Goal: Information Seeking & Learning: Learn about a topic

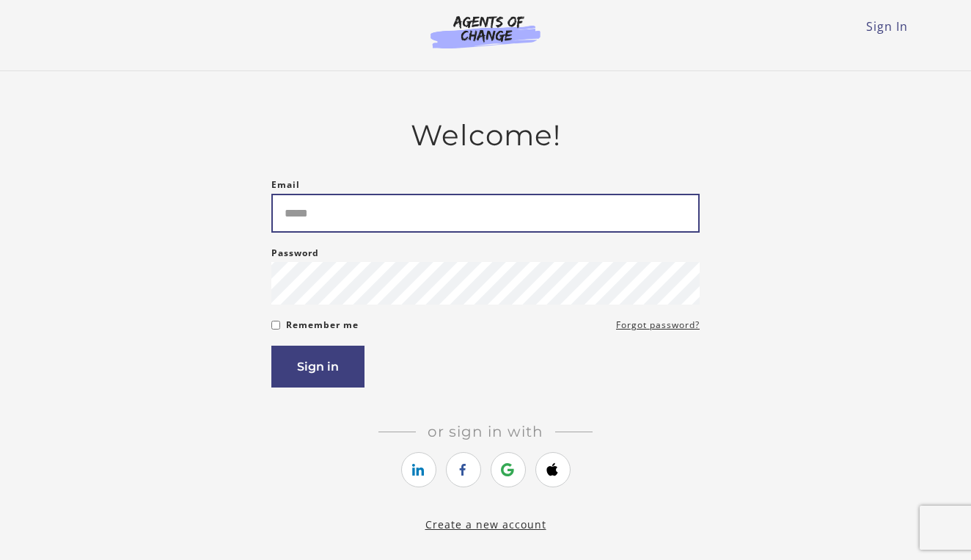
type input "**********"
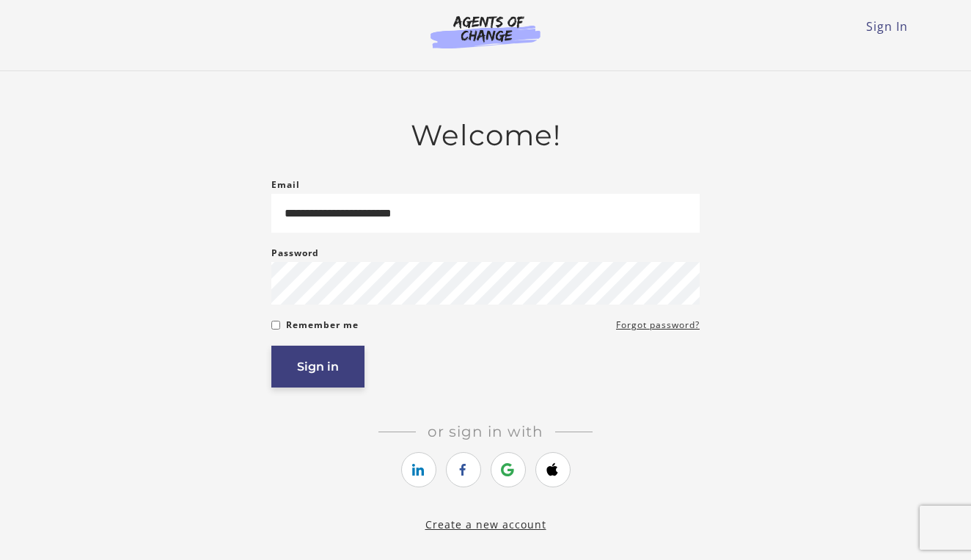
click at [346, 368] on button "Sign in" at bounding box center [317, 367] width 93 height 42
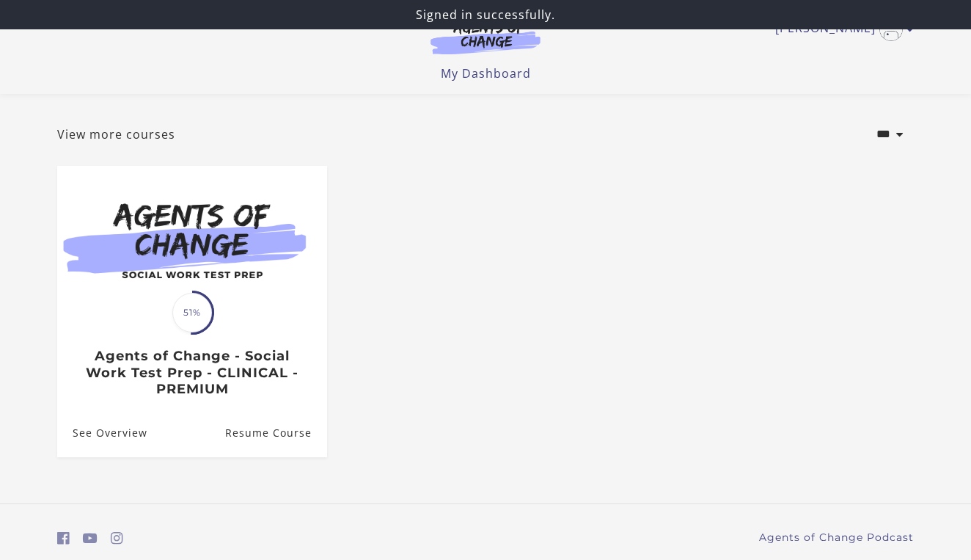
scroll to position [64, 0]
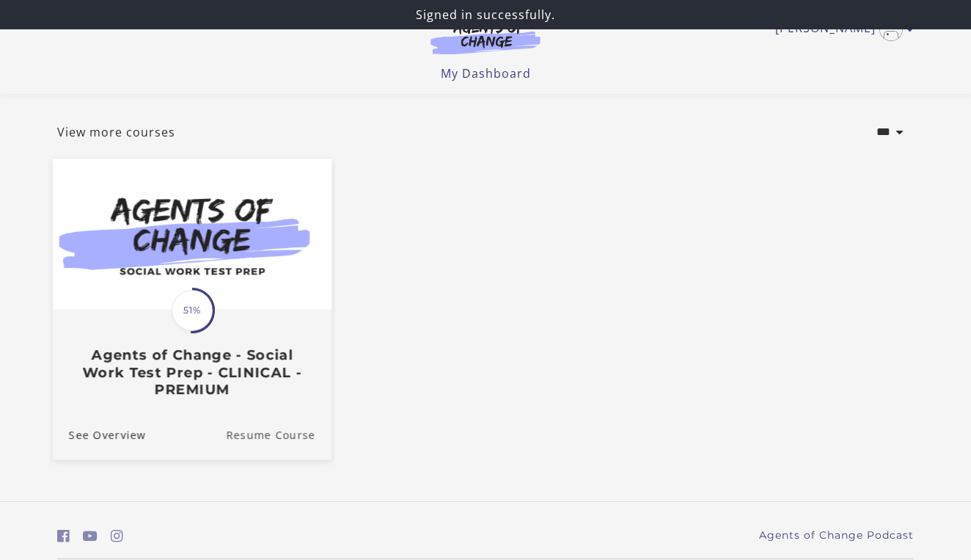
click at [291, 426] on link "Resume Course" at bounding box center [279, 433] width 106 height 49
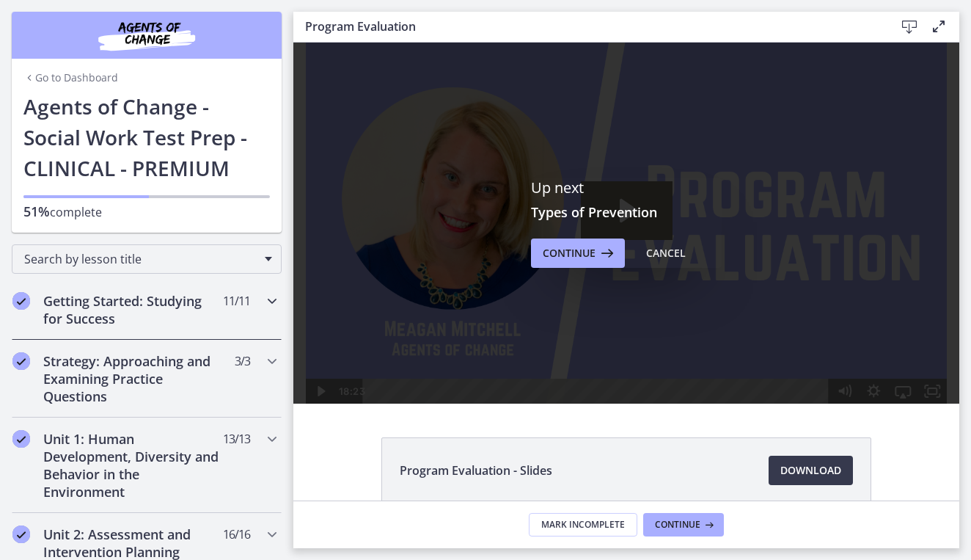
click at [245, 320] on div "Getting Started: Studying for Success 11 / 11 Completed" at bounding box center [147, 310] width 270 height 60
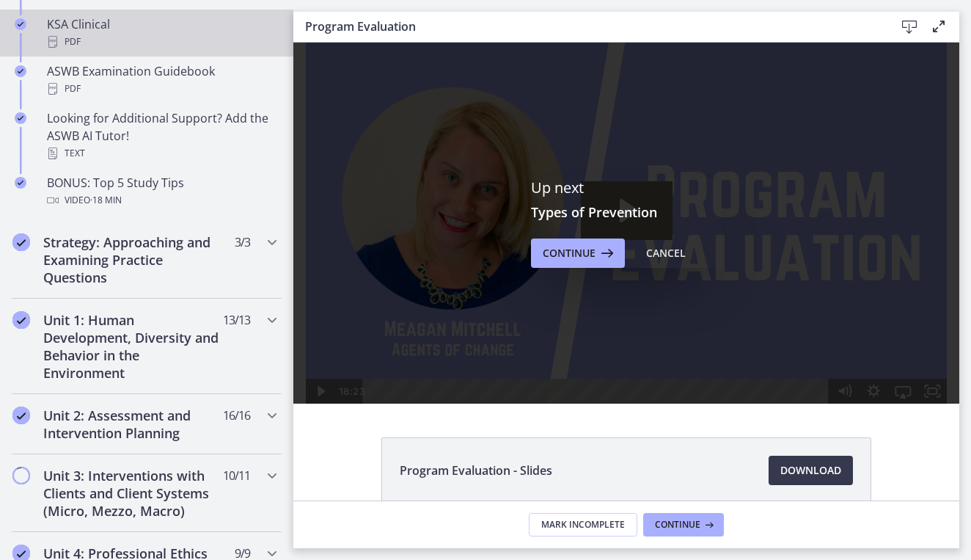
scroll to position [708, 0]
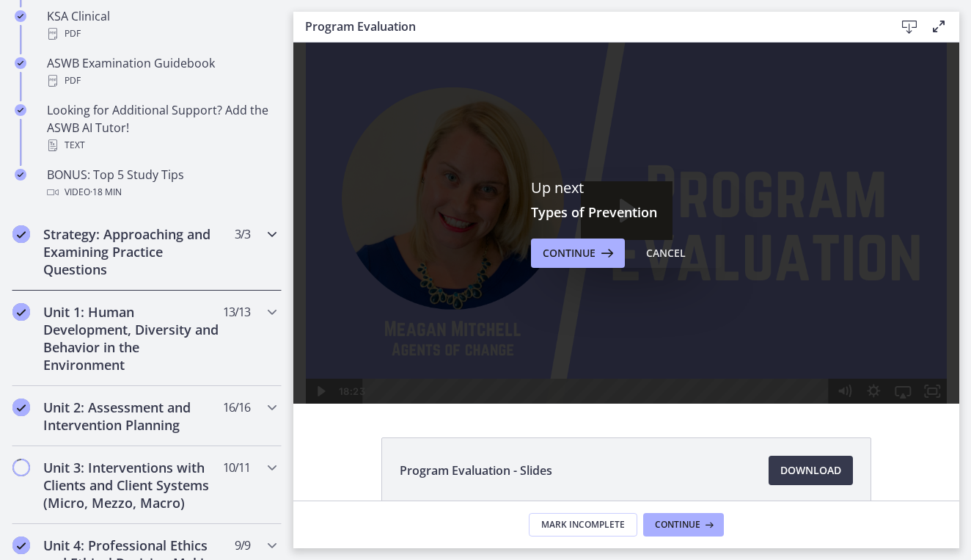
click at [216, 262] on h2 "Strategy: Approaching and Examining Practice Questions" at bounding box center [132, 251] width 179 height 53
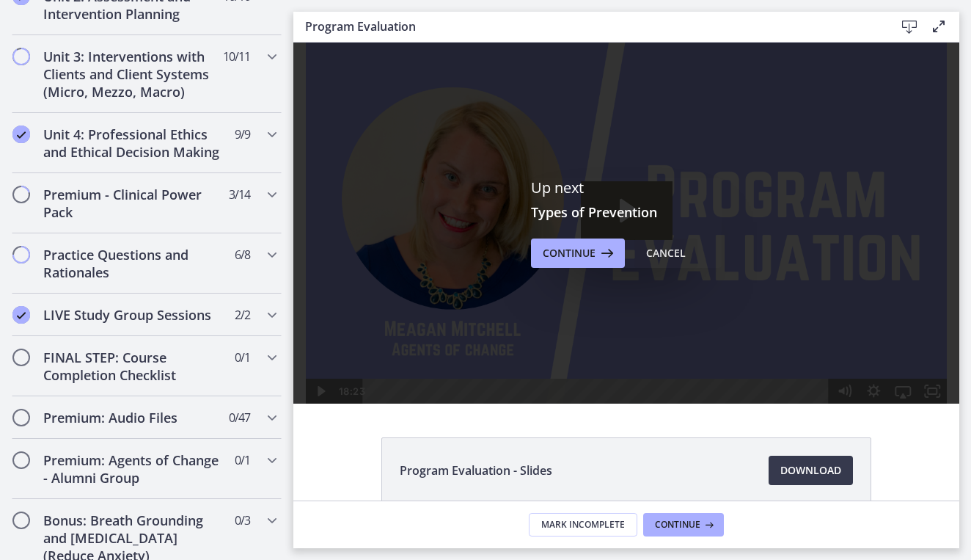
click at [653, 248] on div "Cancel" at bounding box center [666, 253] width 40 height 18
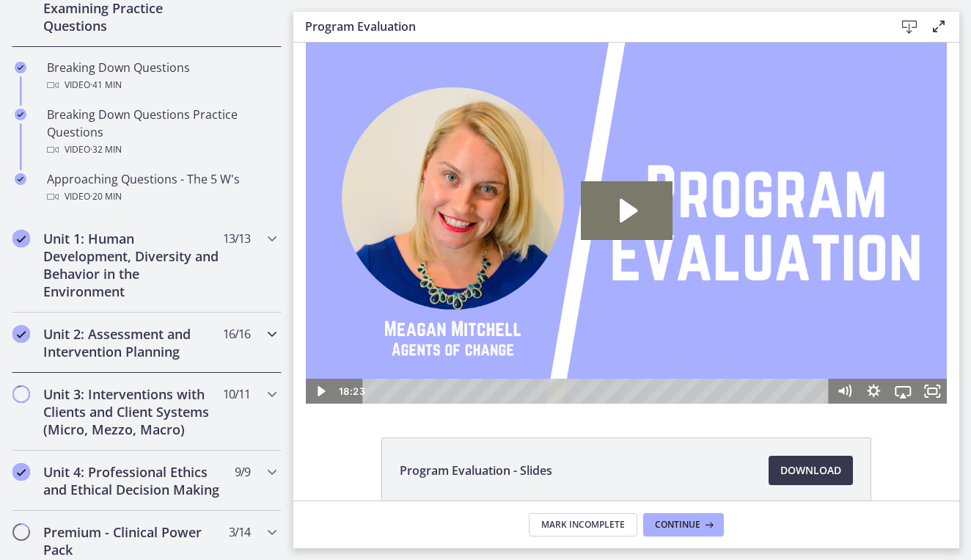
scroll to position [376, 0]
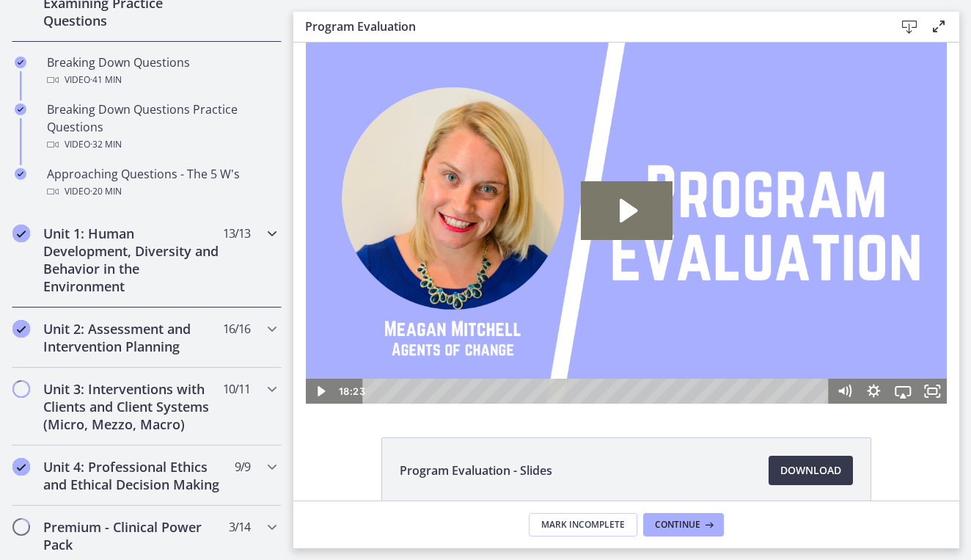
click at [145, 273] on h2 "Unit 1: Human Development, Diversity and Behavior in the Environment" at bounding box center [132, 259] width 179 height 70
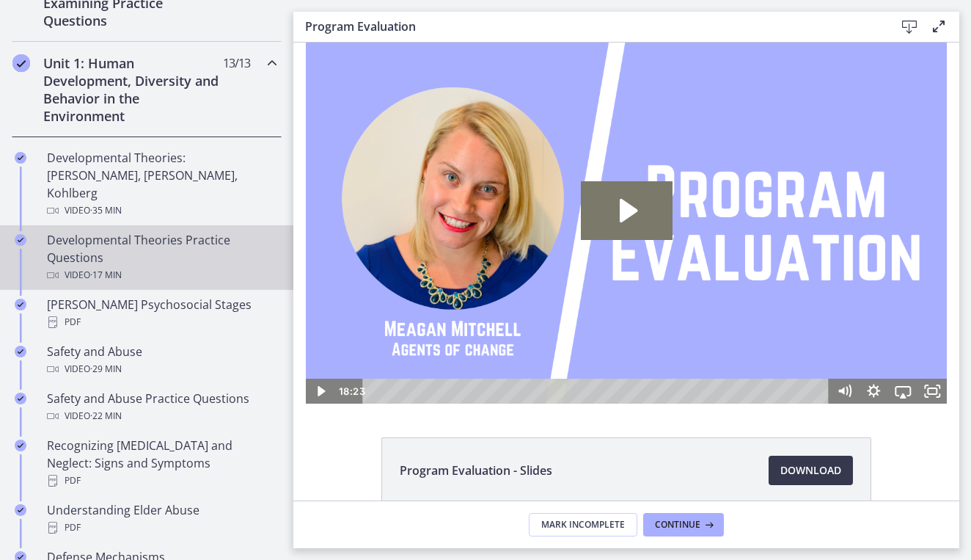
click at [177, 231] on div "Developmental Theories Practice Questions Video · 17 min" at bounding box center [161, 257] width 229 height 53
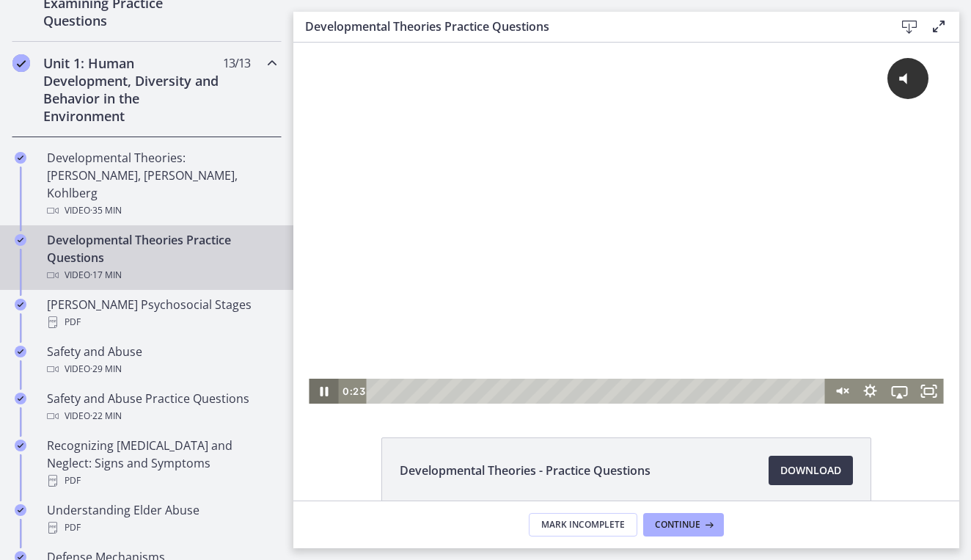
click at [326, 392] on icon "Pause" at bounding box center [324, 392] width 8 height 10
click at [406, 387] on div "Playbar" at bounding box center [598, 391] width 442 height 25
click at [426, 387] on div "1:39" at bounding box center [598, 391] width 442 height 25
click at [448, 387] on div "2:46" at bounding box center [598, 391] width 442 height 25
click at [464, 388] on div "3:22" at bounding box center [598, 391] width 442 height 25
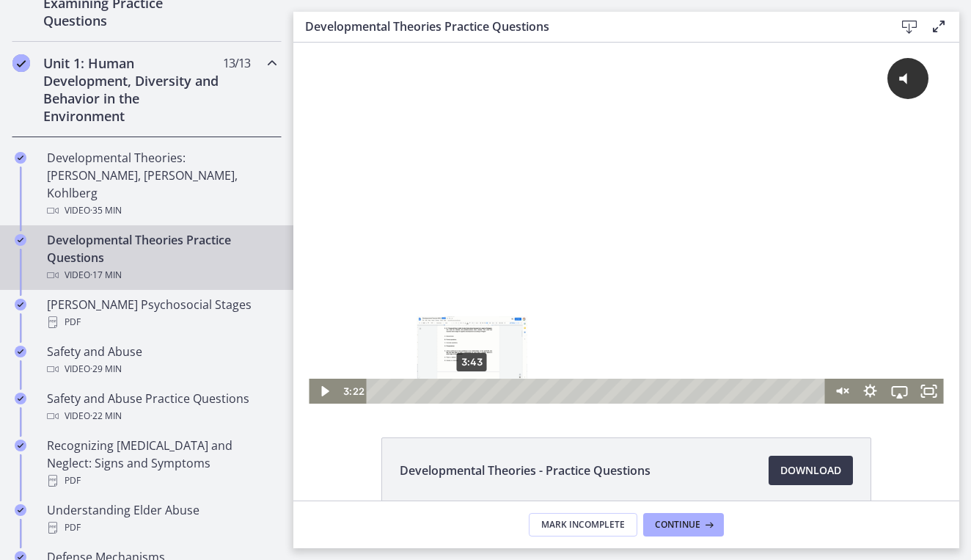
click at [472, 391] on div "3:43" at bounding box center [598, 391] width 442 height 25
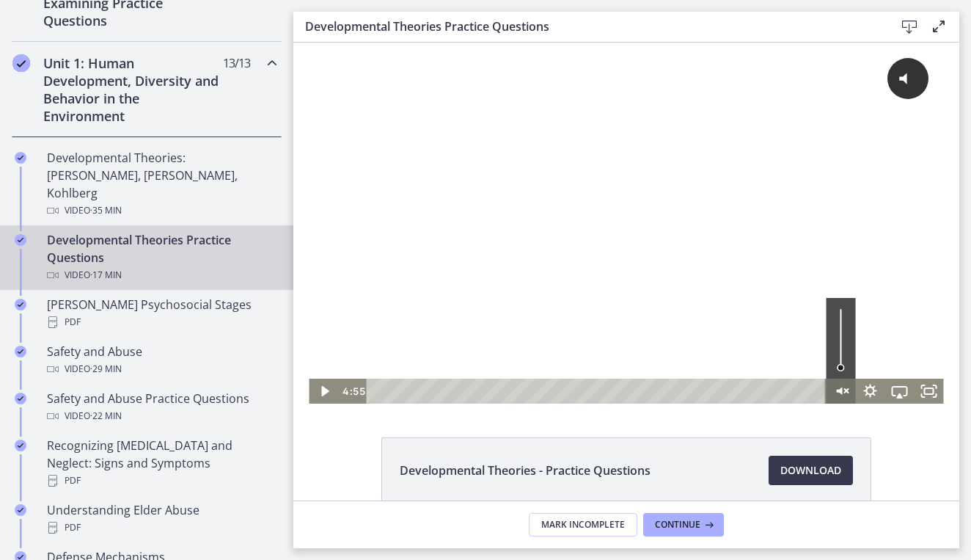
click at [839, 387] on icon "Unmute" at bounding box center [841, 391] width 29 height 25
click at [839, 387] on icon "Mute" at bounding box center [841, 391] width 29 height 25
click at [839, 387] on icon "Unmute" at bounding box center [841, 391] width 35 height 30
click at [828, 317] on div at bounding box center [626, 223] width 635 height 361
click at [762, 165] on div at bounding box center [626, 223] width 635 height 361
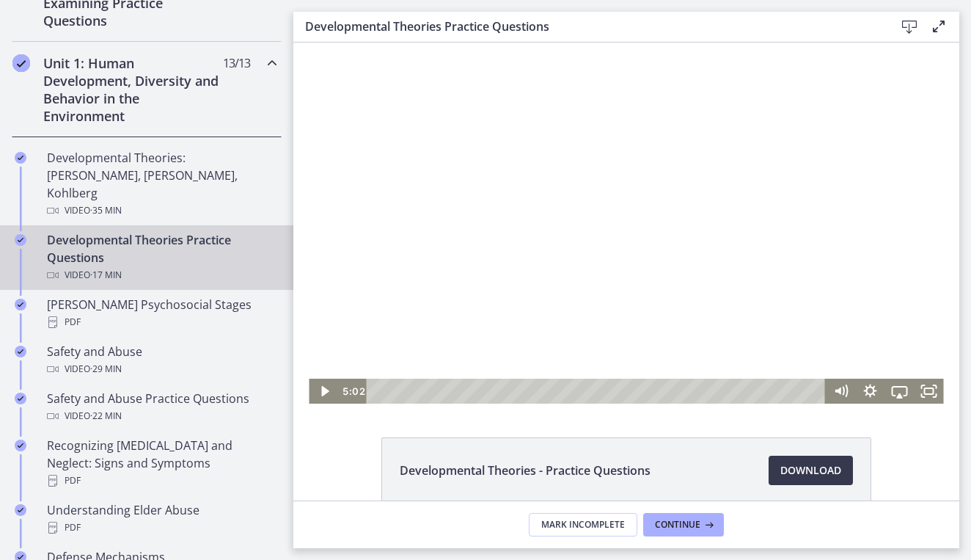
click at [662, 144] on div at bounding box center [626, 223] width 635 height 361
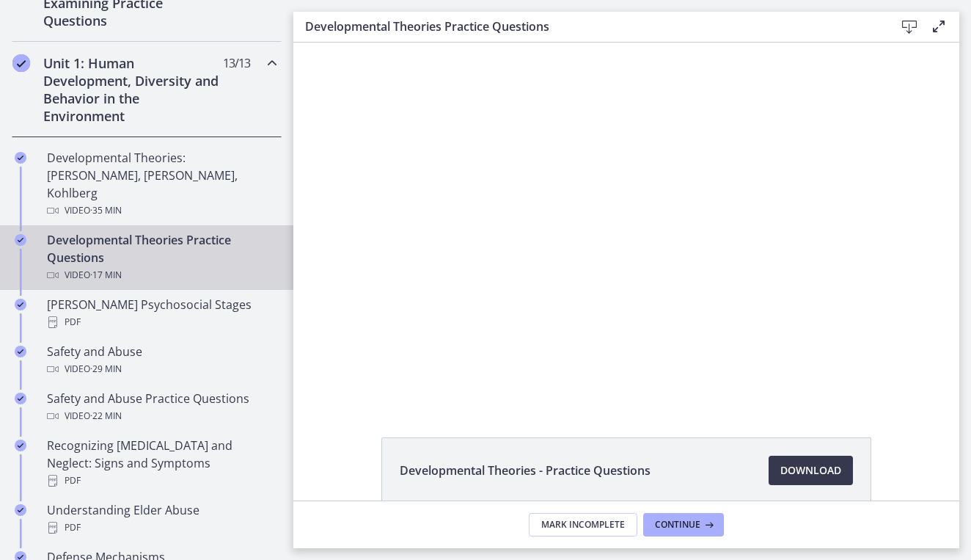
click at [662, 144] on div at bounding box center [626, 223] width 635 height 361
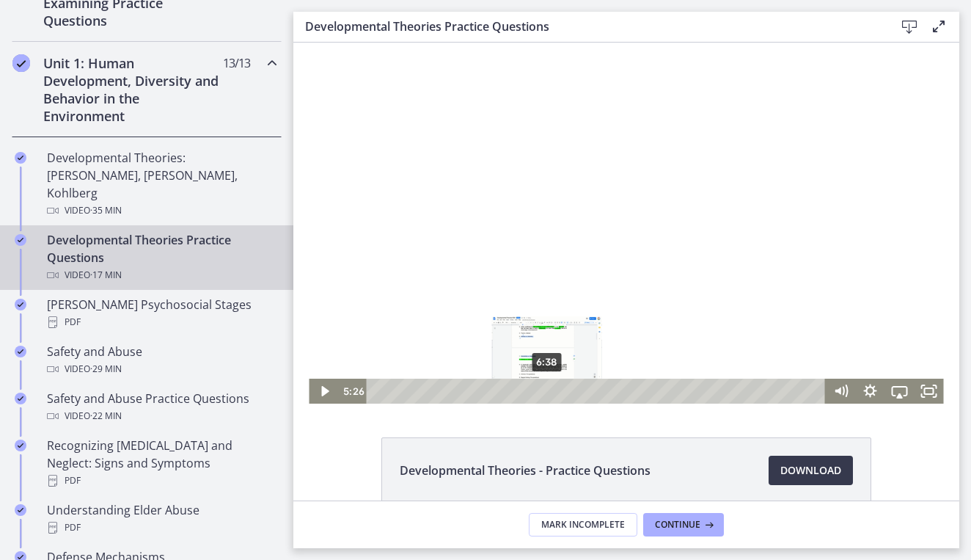
click at [547, 389] on div "6:38" at bounding box center [598, 391] width 442 height 25
click at [574, 390] on div "7:40" at bounding box center [598, 391] width 442 height 25
click at [632, 332] on div at bounding box center [626, 223] width 635 height 361
click at [603, 393] on div "8:49" at bounding box center [598, 391] width 442 height 25
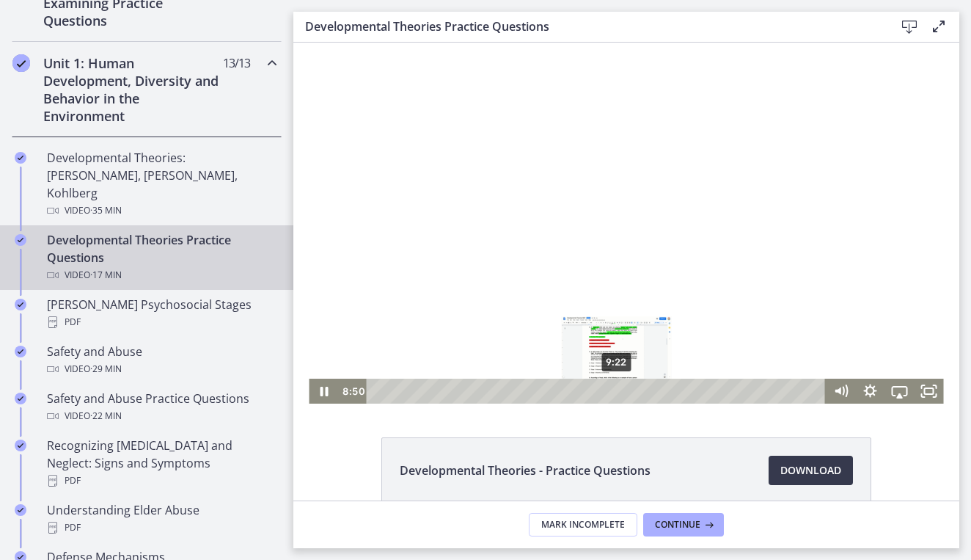
click at [619, 392] on div "9:22" at bounding box center [598, 391] width 442 height 25
click at [605, 393] on div "8:54" at bounding box center [598, 391] width 442 height 25
click at [619, 390] on div "9:27" at bounding box center [598, 391] width 442 height 25
click at [662, 390] on div "11:07" at bounding box center [598, 391] width 442 height 25
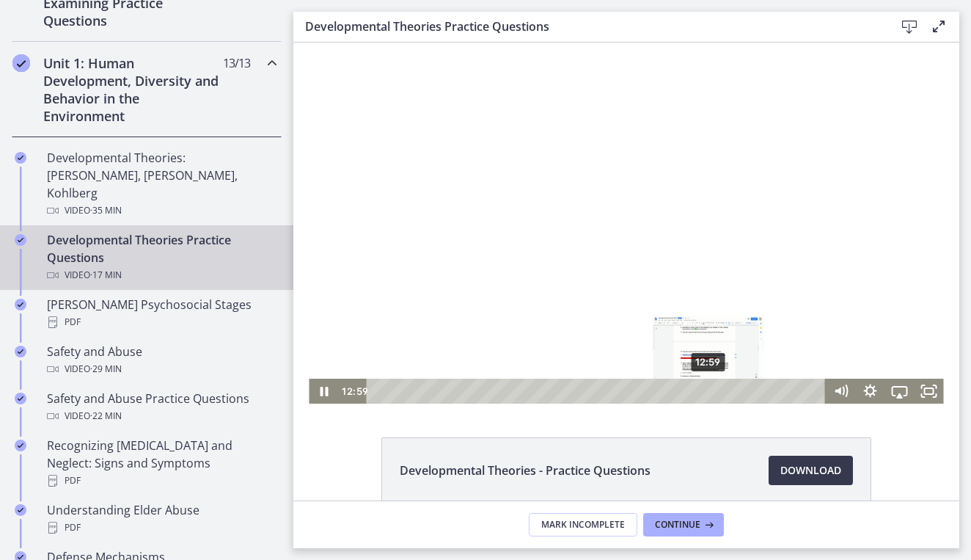
click at [709, 393] on div "12:59" at bounding box center [598, 391] width 442 height 25
click at [719, 392] on div "13:21" at bounding box center [598, 391] width 442 height 25
click at [728, 393] on div "13:42" at bounding box center [598, 391] width 442 height 25
click at [758, 299] on div at bounding box center [626, 223] width 635 height 361
click at [759, 394] on div "14:54" at bounding box center [598, 391] width 442 height 25
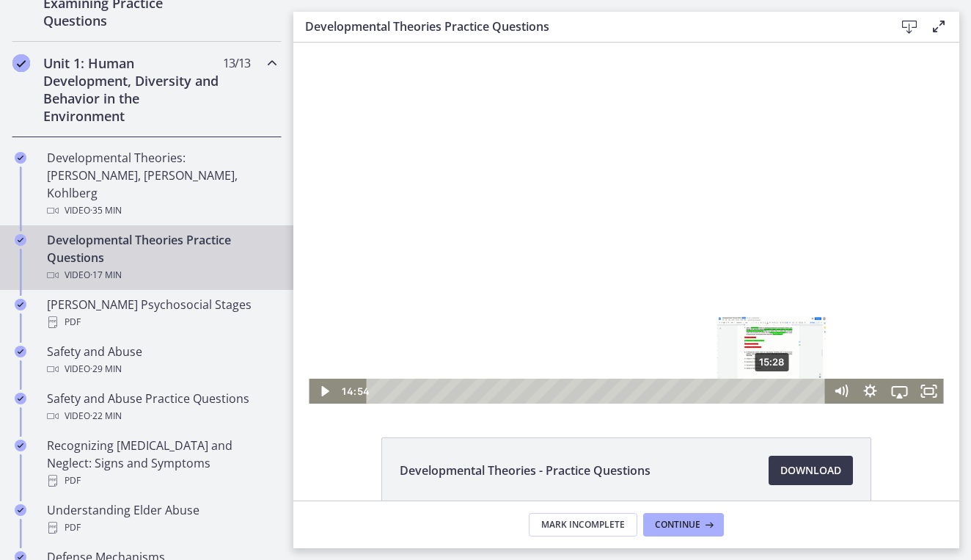
click at [773, 391] on div "15:28" at bounding box center [598, 391] width 442 height 25
click at [788, 391] on div "16:03" at bounding box center [598, 391] width 442 height 25
click at [793, 391] on div "16:15" at bounding box center [598, 391] width 442 height 25
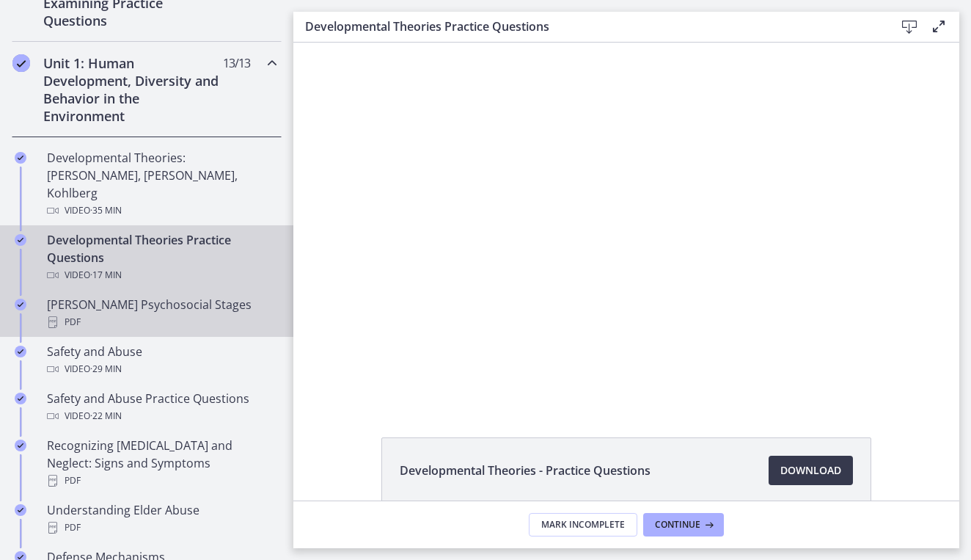
click at [192, 313] on div "PDF" at bounding box center [161, 322] width 229 height 18
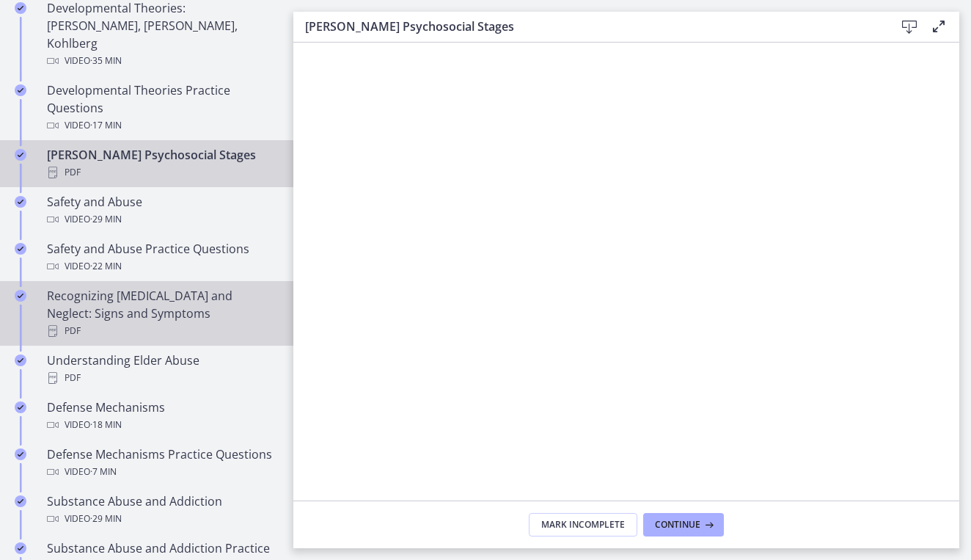
scroll to position [526, 0]
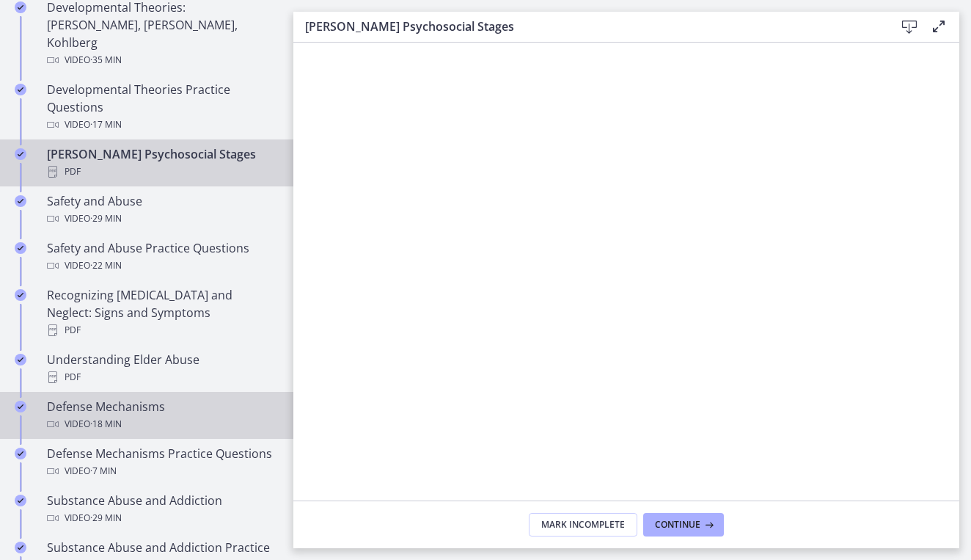
click at [205, 415] on div "Video · 18 min" at bounding box center [161, 424] width 229 height 18
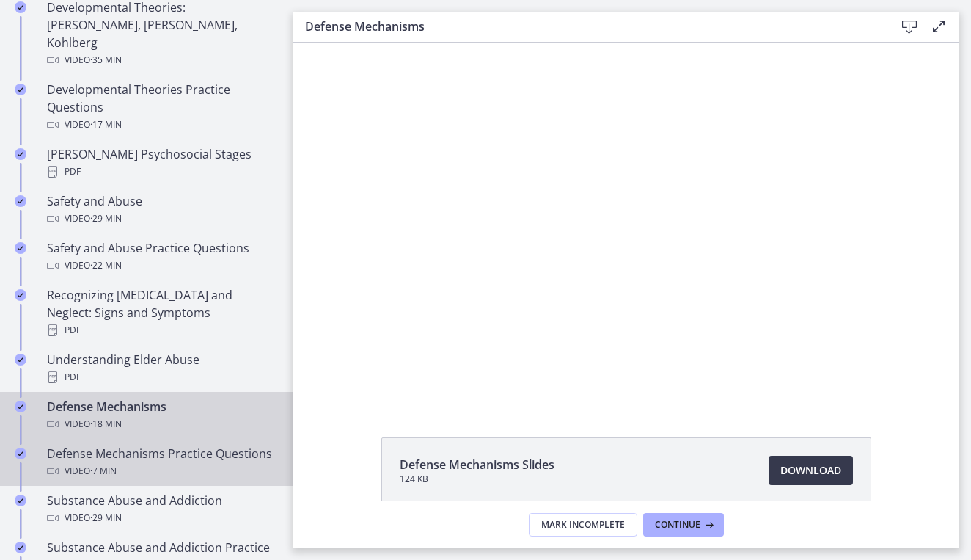
click at [200, 445] on div "Defense Mechanisms Practice Questions Video · 7 min" at bounding box center [161, 462] width 229 height 35
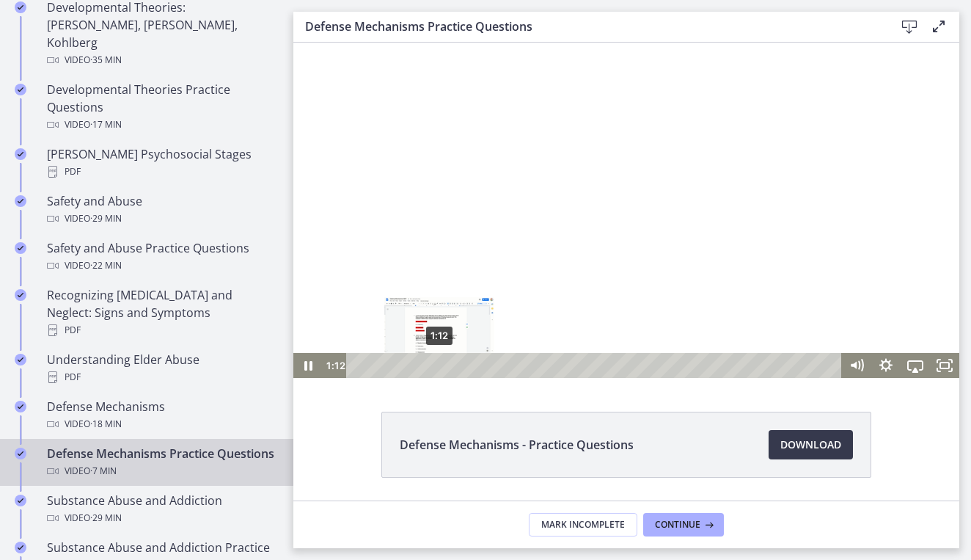
click at [439, 369] on div "1:12" at bounding box center [596, 365] width 478 height 25
click at [811, 194] on div at bounding box center [626, 210] width 666 height 335
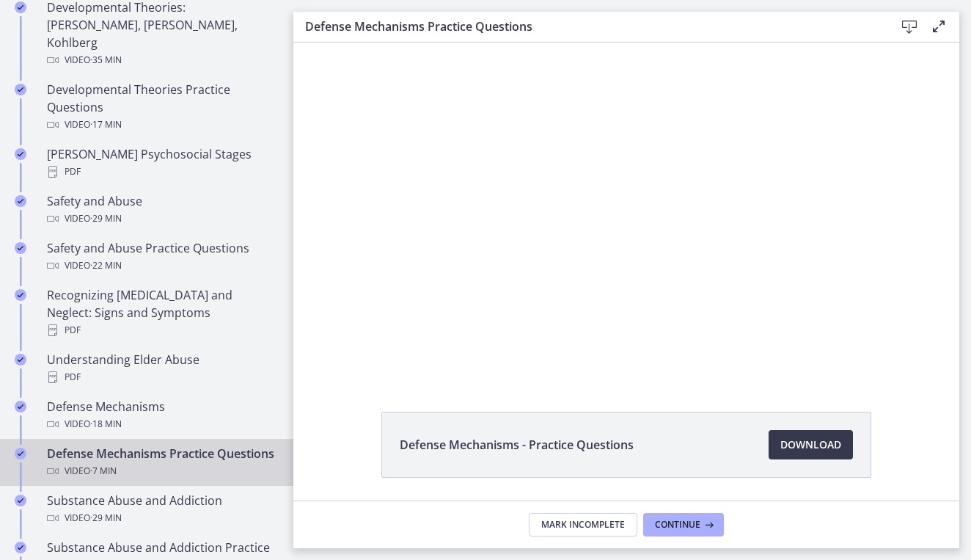
click at [811, 194] on div at bounding box center [626, 210] width 666 height 335
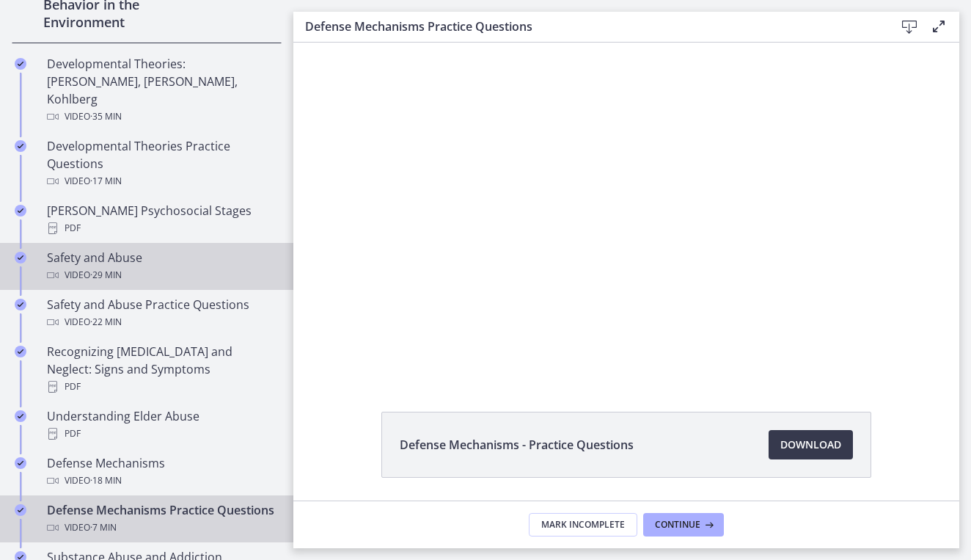
scroll to position [478, 0]
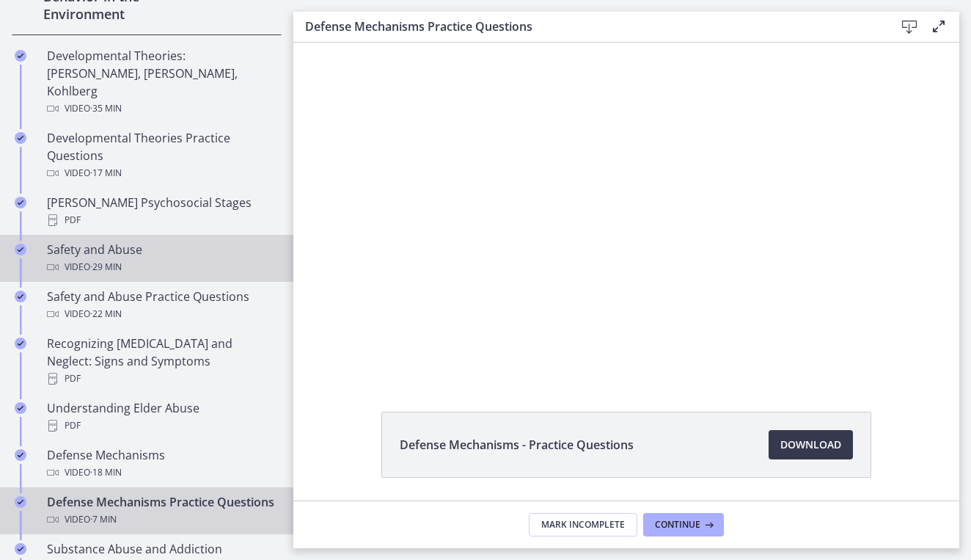
click at [221, 211] on div "PDF" at bounding box center [161, 220] width 229 height 18
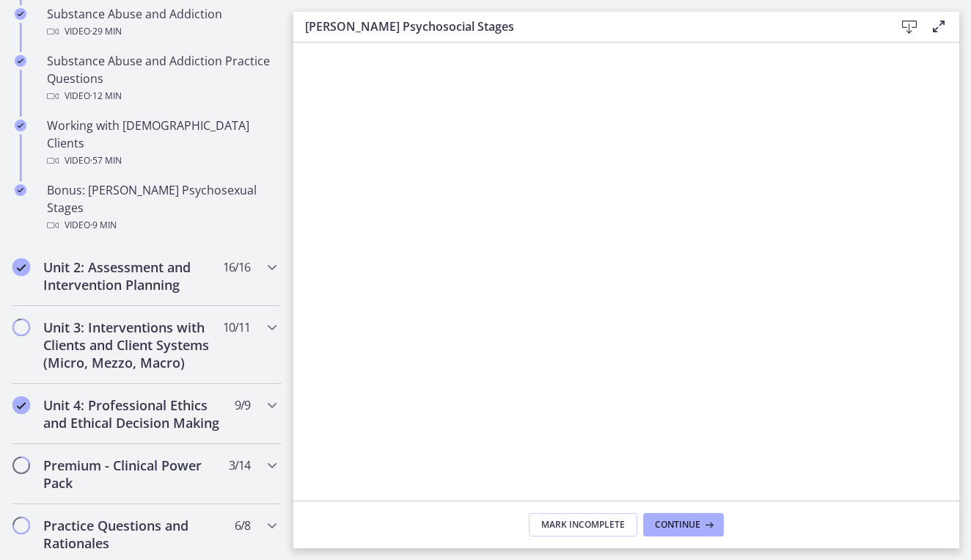
scroll to position [1023, 0]
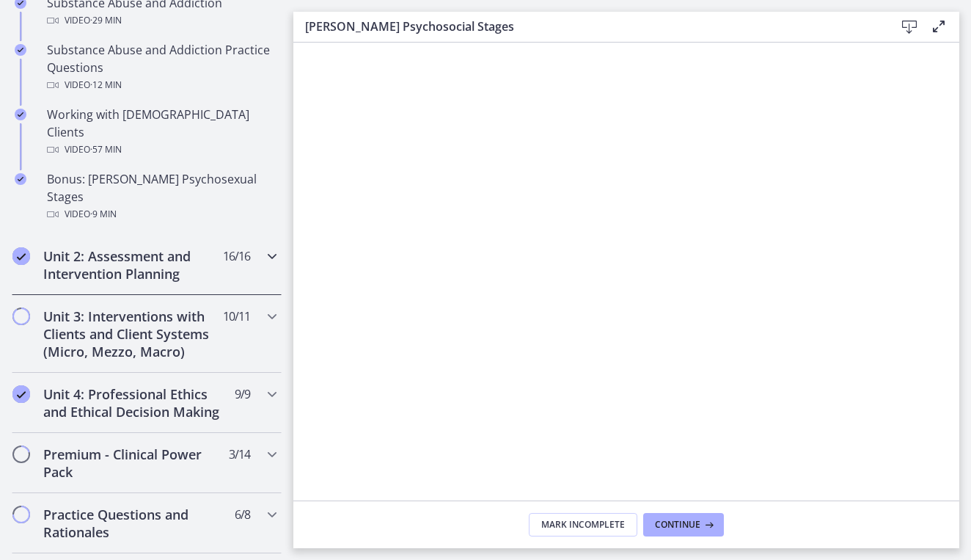
click at [194, 247] on h2 "Unit 2: Assessment and Intervention Planning" at bounding box center [132, 264] width 179 height 35
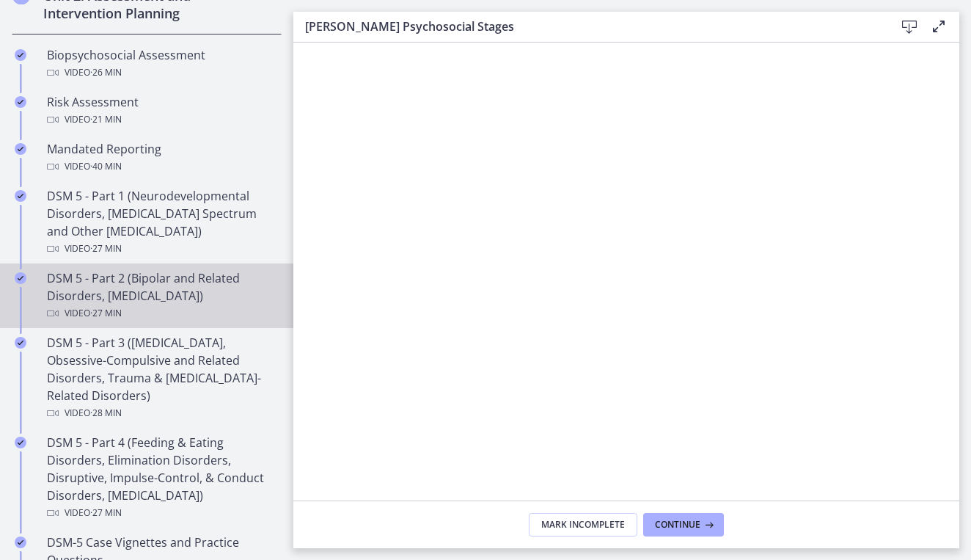
scroll to position [537, 0]
click at [150, 302] on div "DSM 5 - Part 2 (Bipolar and Related Disorders, [MEDICAL_DATA]) Video · 27 min" at bounding box center [161, 297] width 229 height 53
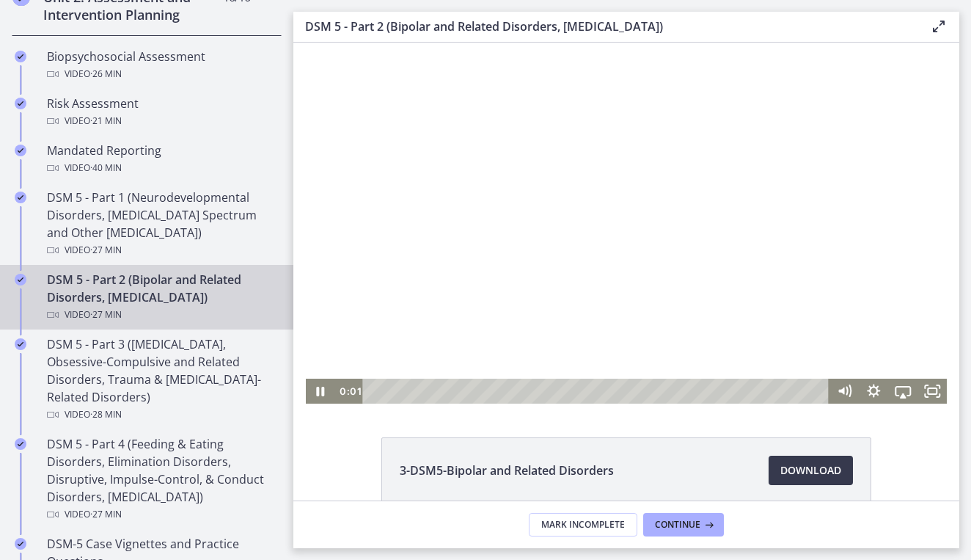
click at [577, 313] on div at bounding box center [627, 223] width 642 height 361
click at [417, 392] on div "Playbar" at bounding box center [598, 391] width 449 height 25
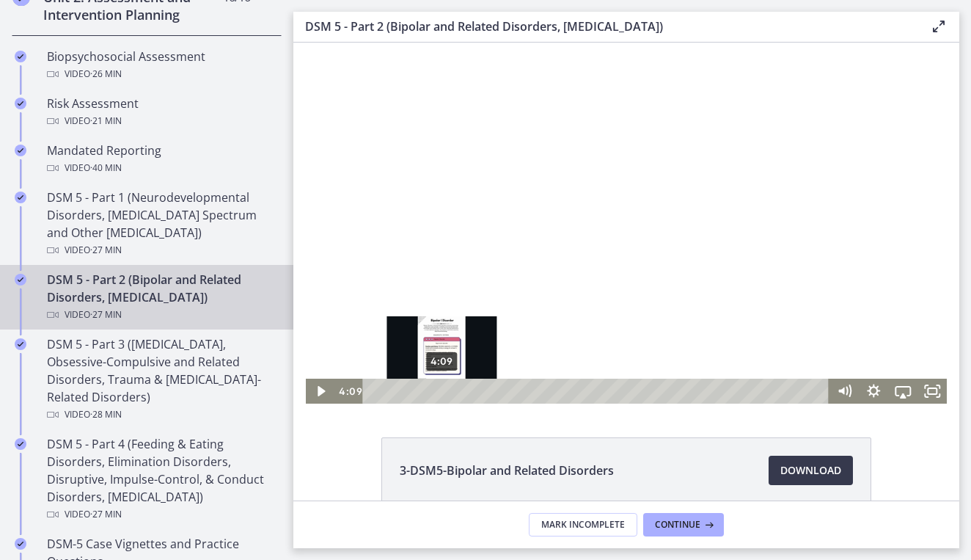
click at [442, 391] on div "4:09" at bounding box center [598, 391] width 449 height 25
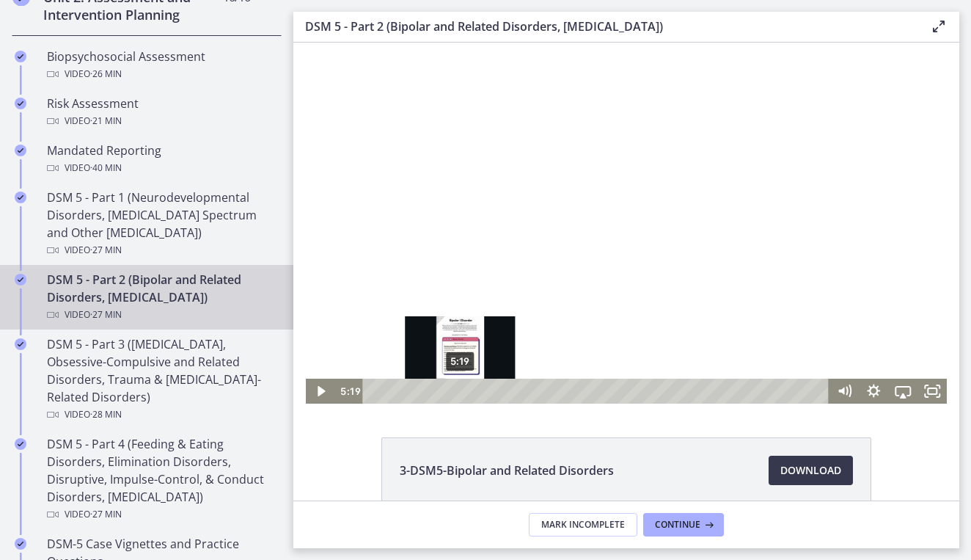
click at [461, 391] on div "5:19" at bounding box center [598, 391] width 449 height 25
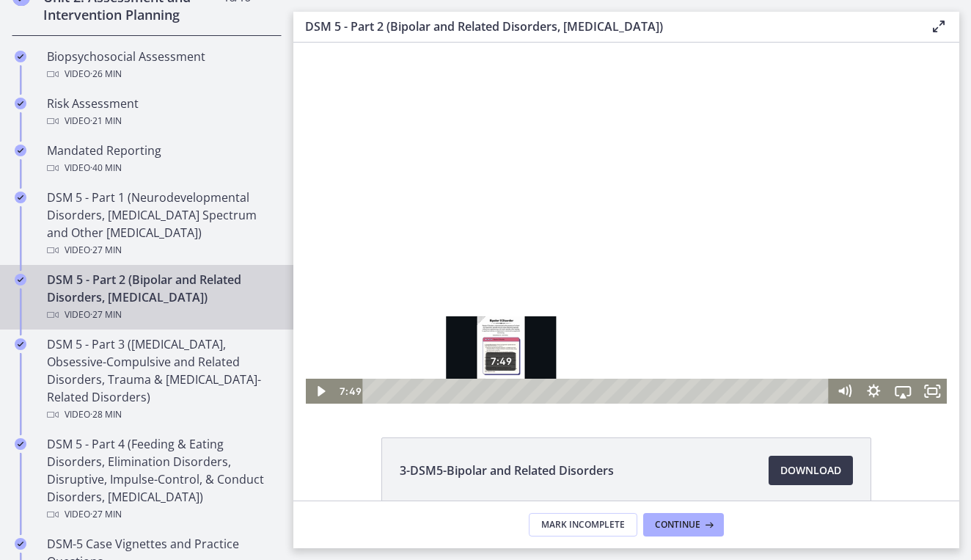
click at [502, 387] on div "7:49" at bounding box center [598, 391] width 449 height 25
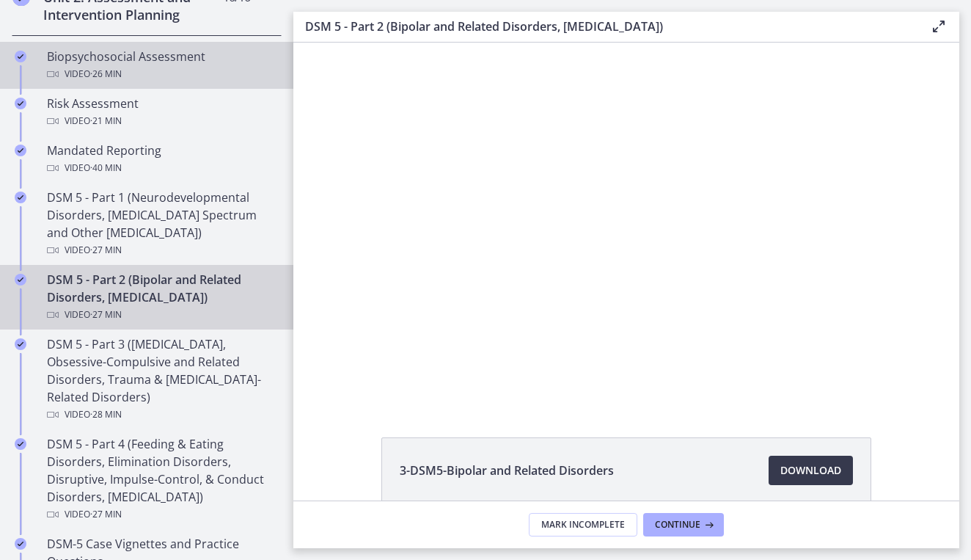
click at [160, 61] on div "Biopsychosocial Assessment Video · 26 min" at bounding box center [161, 65] width 229 height 35
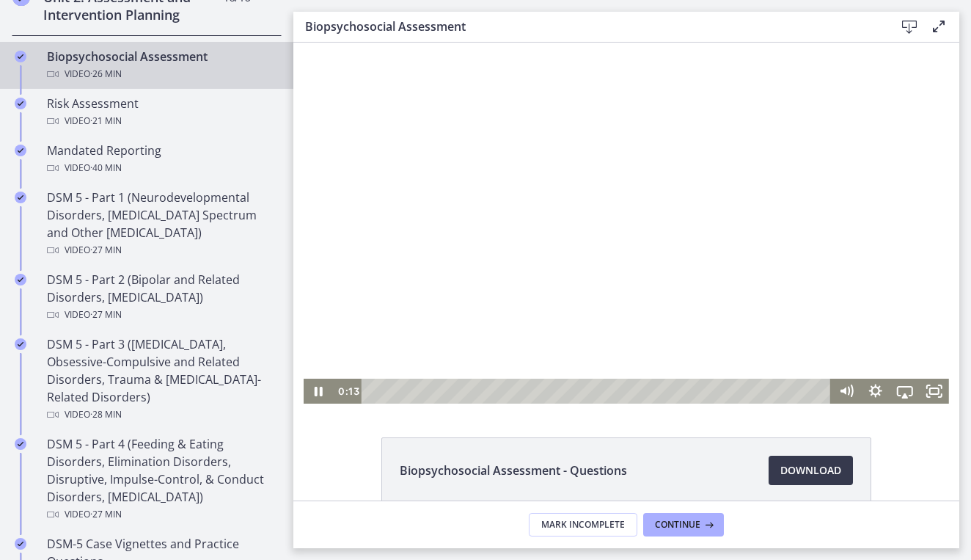
click at [689, 310] on div at bounding box center [627, 223] width 646 height 361
click at [575, 263] on div at bounding box center [627, 223] width 646 height 361
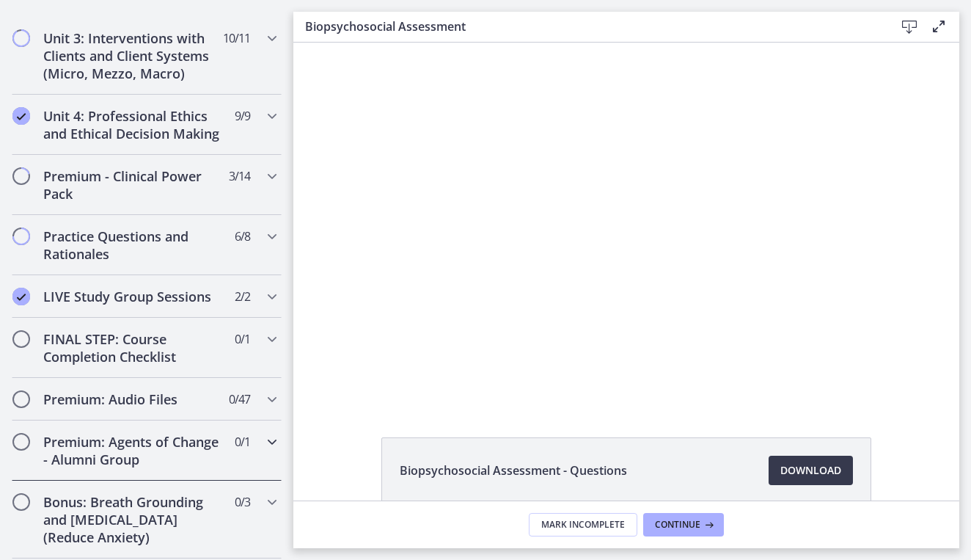
scroll to position [1483, 0]
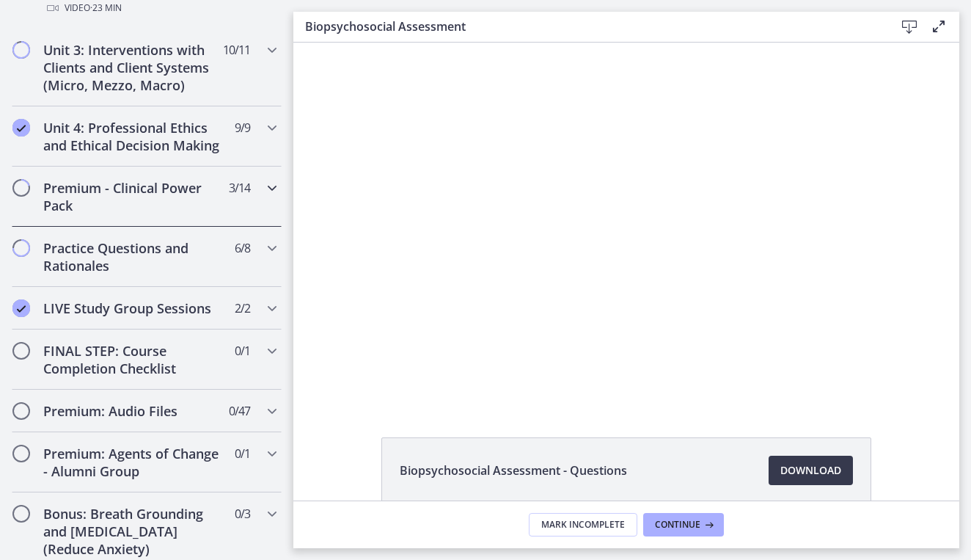
click at [148, 220] on div "Premium - Clinical Power Pack 3 / 14 Completed" at bounding box center [147, 197] width 270 height 60
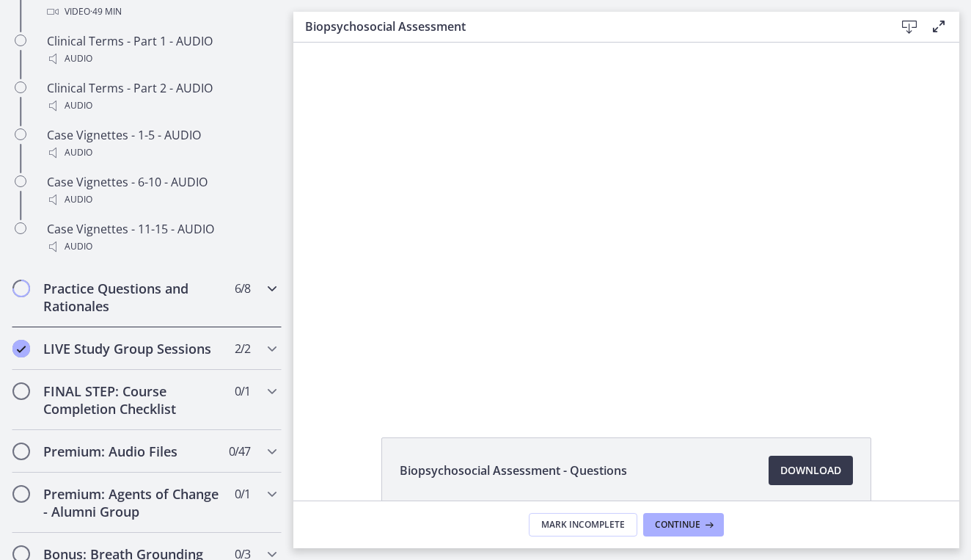
scroll to position [1242, 0]
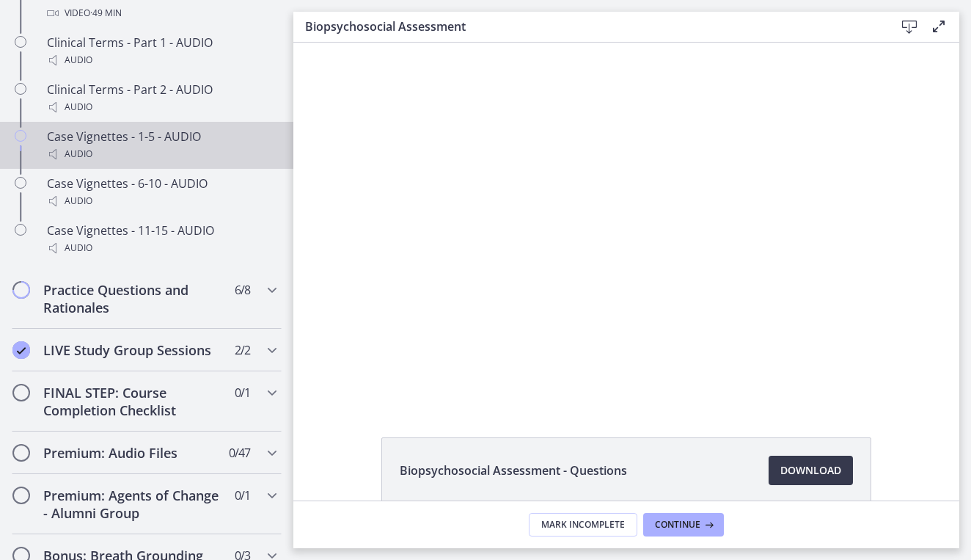
click at [156, 159] on div "Audio" at bounding box center [161, 154] width 229 height 18
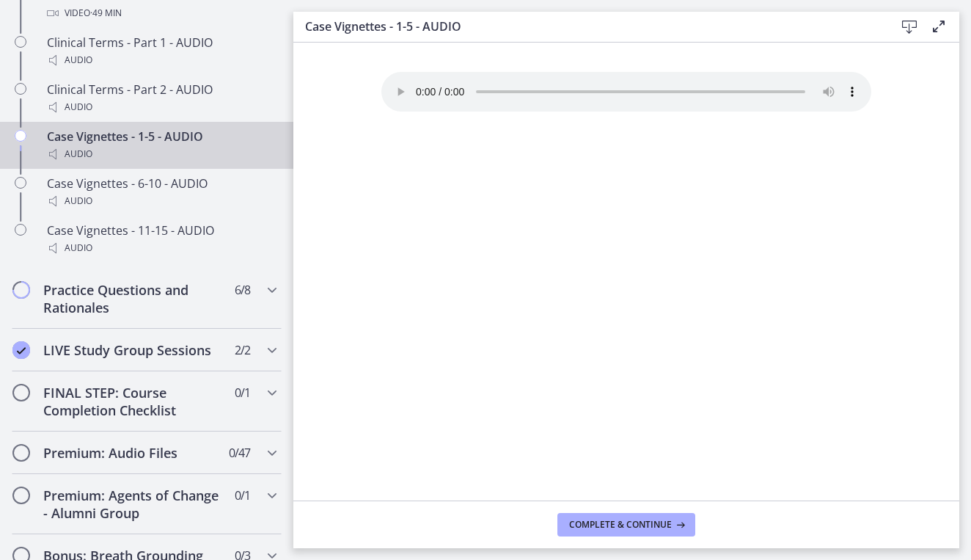
click at [422, 90] on audio "Your browser doesn't support the audio element. Download it here" at bounding box center [626, 92] width 490 height 40
click at [420, 87] on audio "Your browser doesn't support the audio element. Download it here" at bounding box center [626, 92] width 490 height 40
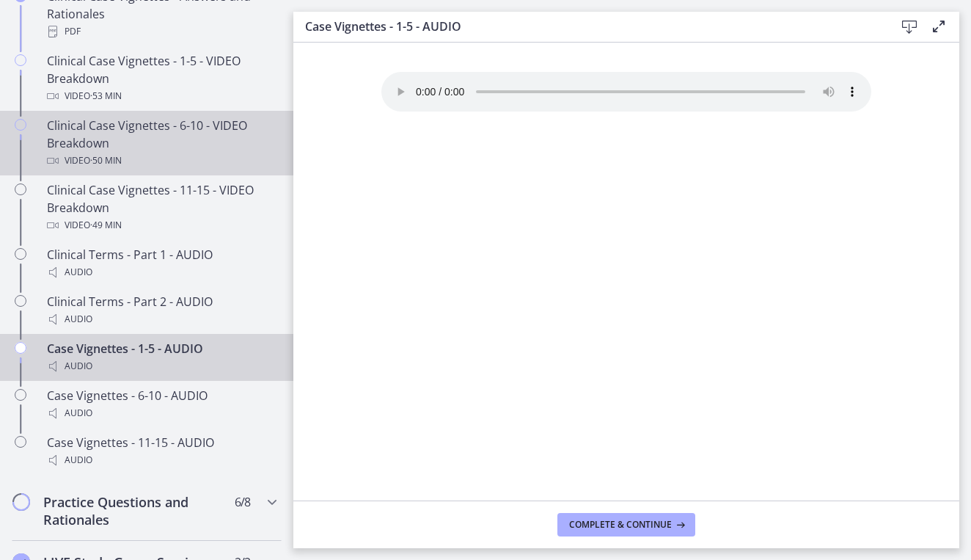
scroll to position [1028, 0]
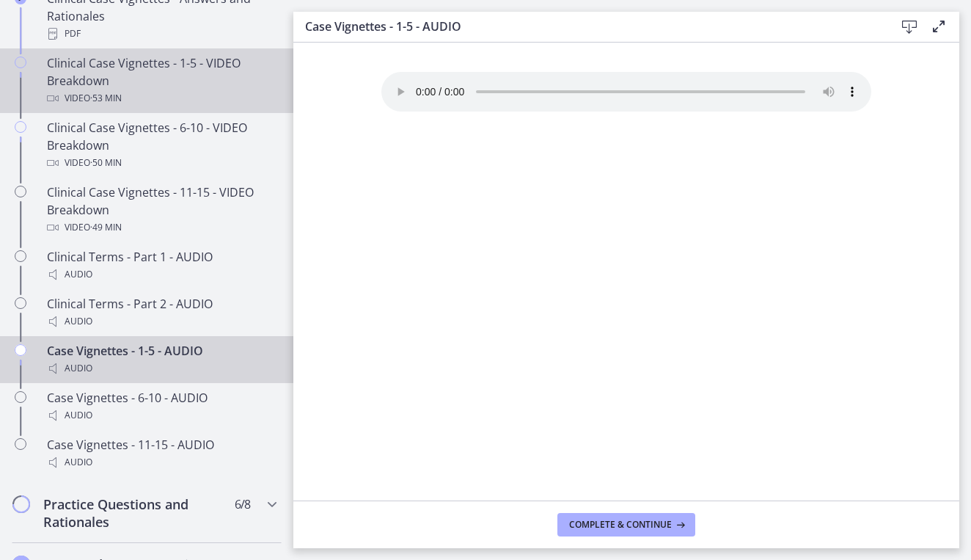
click at [178, 74] on div "Clinical Case Vignettes - 1-5 - VIDEO Breakdown Video · 53 min" at bounding box center [161, 80] width 229 height 53
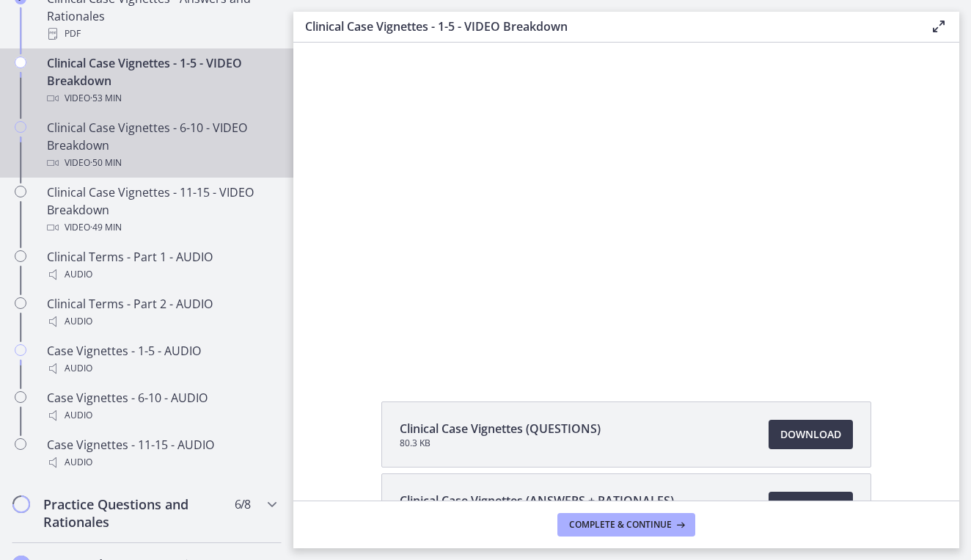
click at [142, 120] on div "Clinical Case Vignettes - 6-10 - VIDEO Breakdown Video · 50 min" at bounding box center [161, 145] width 229 height 53
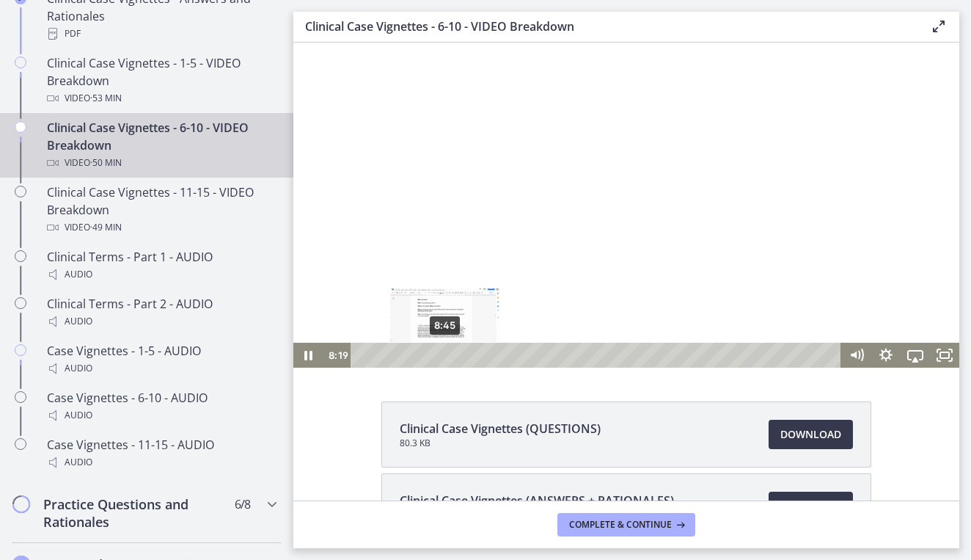
click at [445, 351] on div "8:45" at bounding box center [598, 355] width 473 height 25
click at [455, 351] on div "9:45" at bounding box center [598, 355] width 473 height 25
click at [456, 351] on div "Playbar" at bounding box center [455, 355] width 8 height 8
click at [450, 353] on div "9:17" at bounding box center [598, 355] width 473 height 25
click at [445, 354] on div "Playbar" at bounding box center [445, 355] width 8 height 8
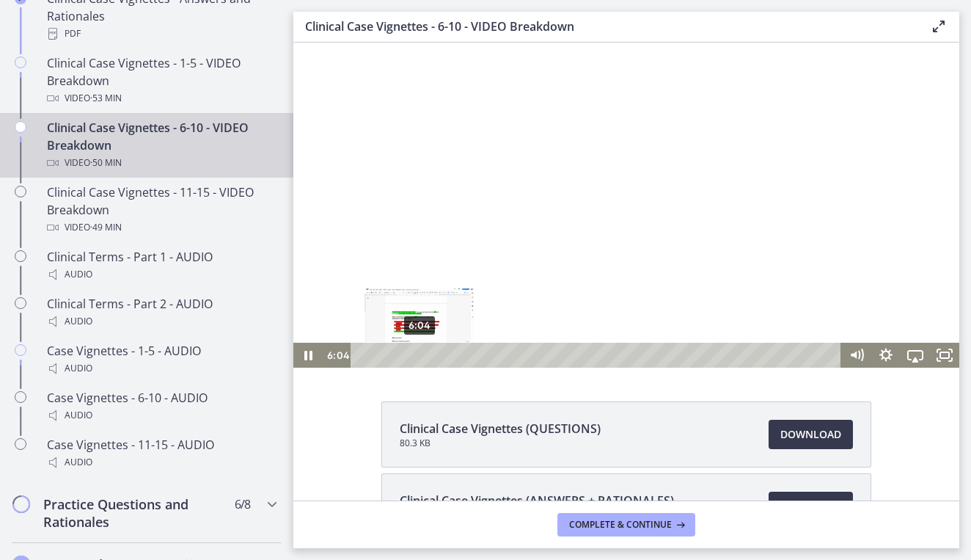
click at [420, 356] on div "6:04" at bounding box center [598, 355] width 473 height 25
click at [456, 255] on div at bounding box center [626, 205] width 666 height 325
